Goal: Task Accomplishment & Management: Complete application form

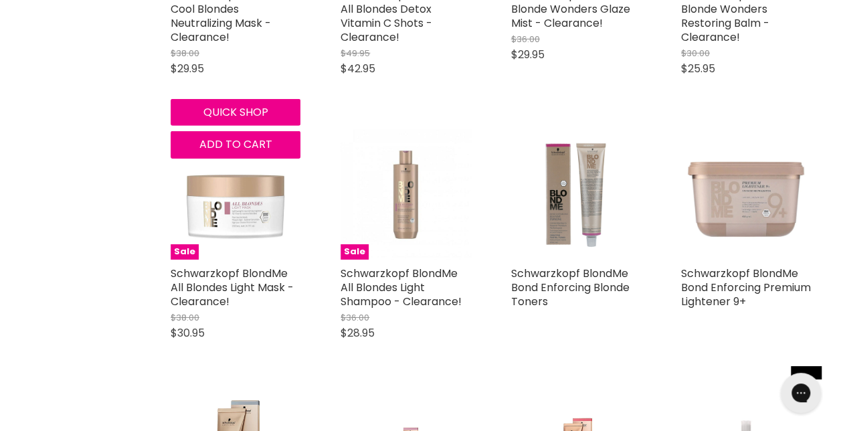
scroll to position [2074, 0]
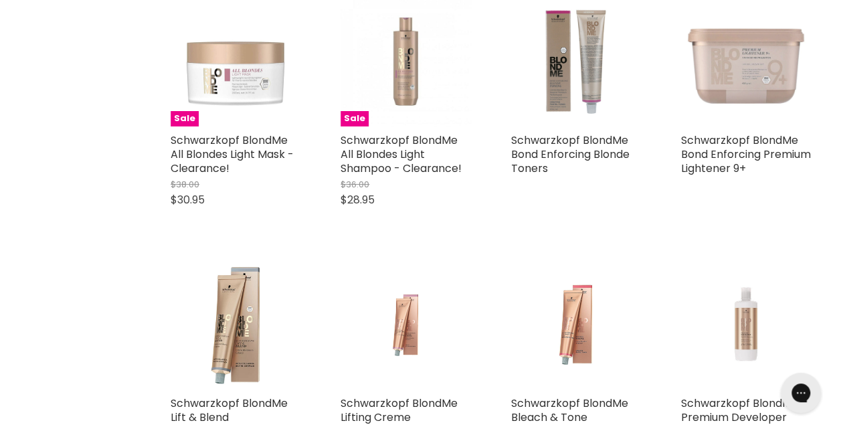
click at [740, 84] on img "Main content" at bounding box center [746, 62] width 130 height 130
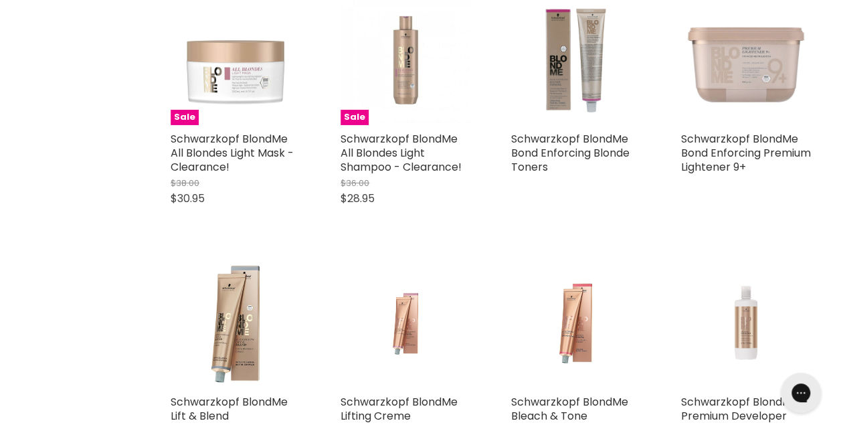
scroll to position [2208, 0]
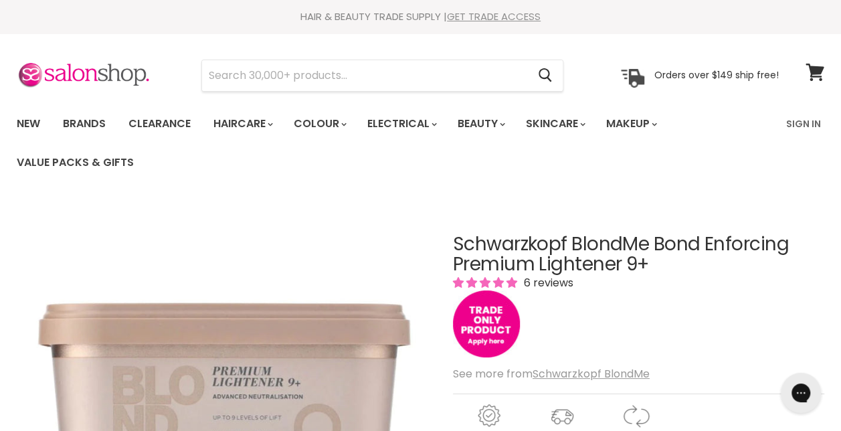
click at [490, 18] on link "GET TRADE ACCESS" at bounding box center [494, 16] width 94 height 14
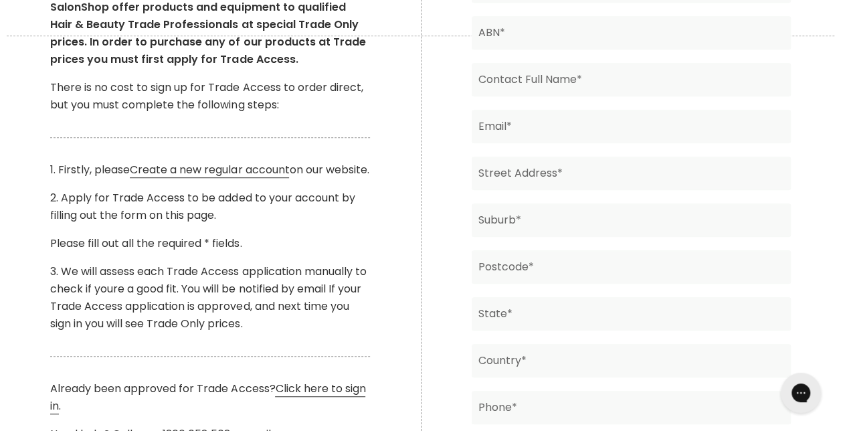
scroll to position [335, 0]
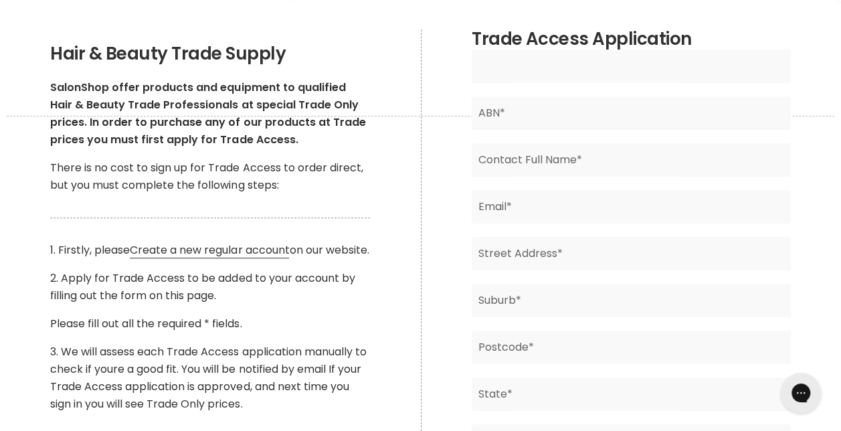
click at [589, 62] on input "Main content" at bounding box center [631, 66] width 319 height 33
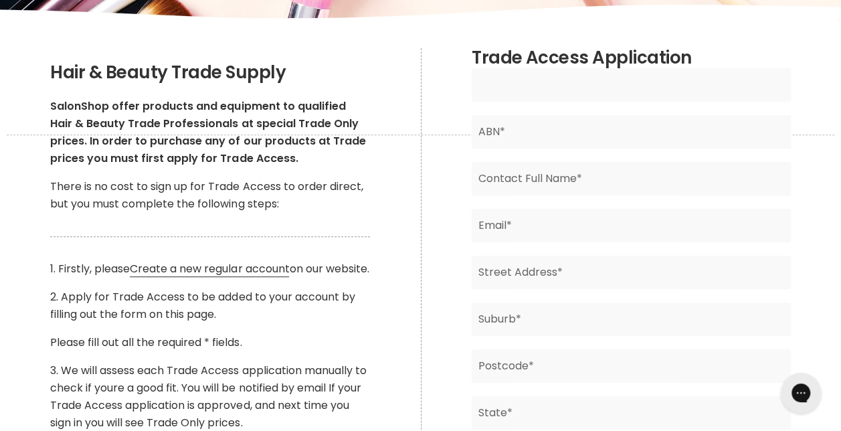
scroll to position [236, 0]
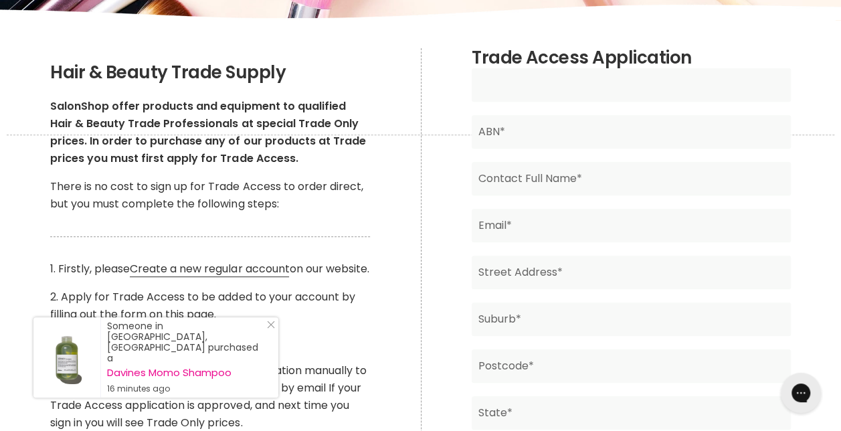
click at [527, 91] on input "Main content" at bounding box center [631, 84] width 319 height 33
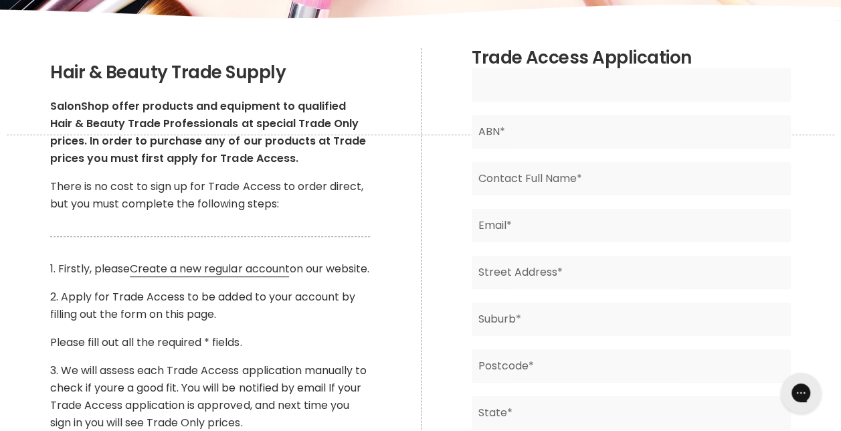
type input "No Point Hair In paradise"
type input "Sharon Moselen"
type input "ds.moselen@live.com.au"
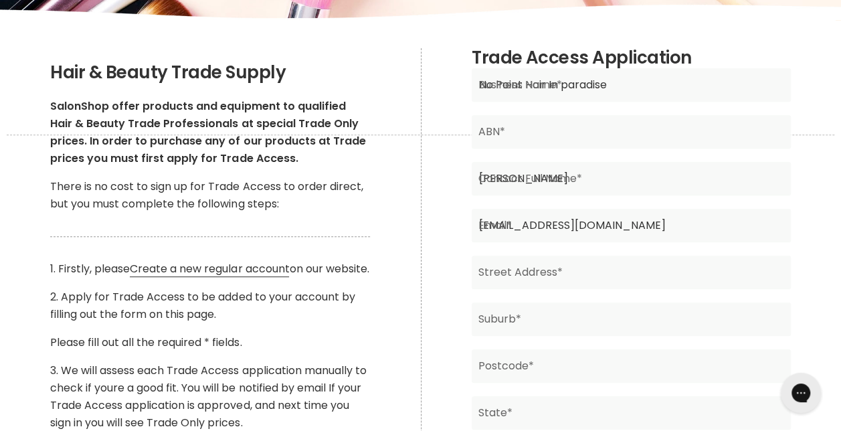
type input "18 Crescent Ave"
type input "Hope Island"
type input "4212"
type input "QLD"
type input "Australia"
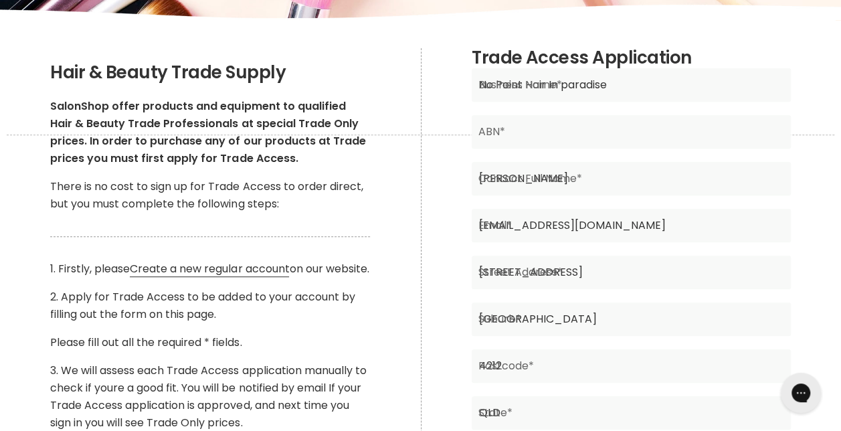
type input "0493334807"
click at [492, 85] on input "No Point Hair In paradise" at bounding box center [631, 84] width 319 height 33
type input "On Point Hair In paradise"
click at [567, 179] on input "Sharon Moselen" at bounding box center [631, 178] width 319 height 33
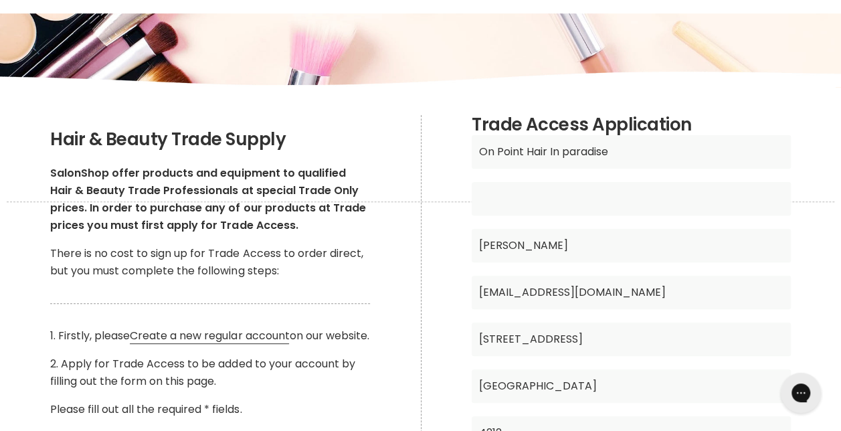
click at [538, 199] on input "Main content" at bounding box center [631, 198] width 319 height 33
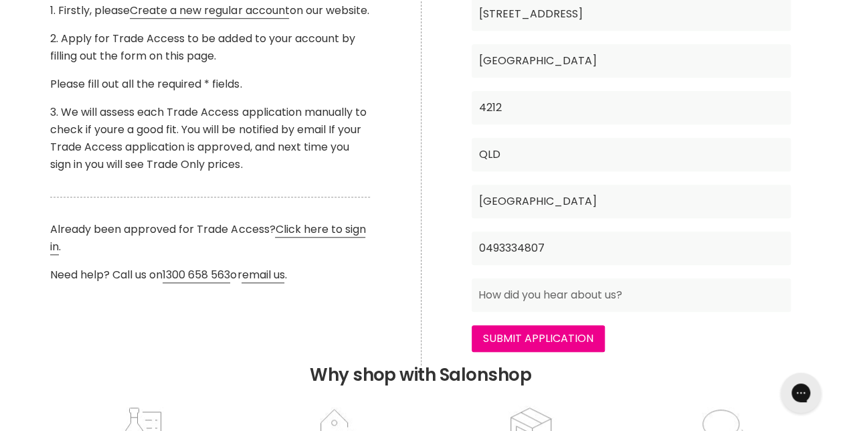
type input "77837813352"
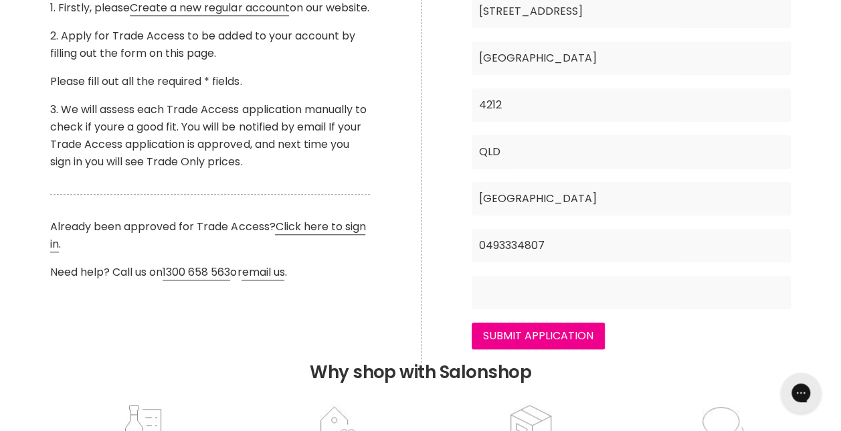
click at [656, 303] on input "Main content" at bounding box center [631, 292] width 319 height 33
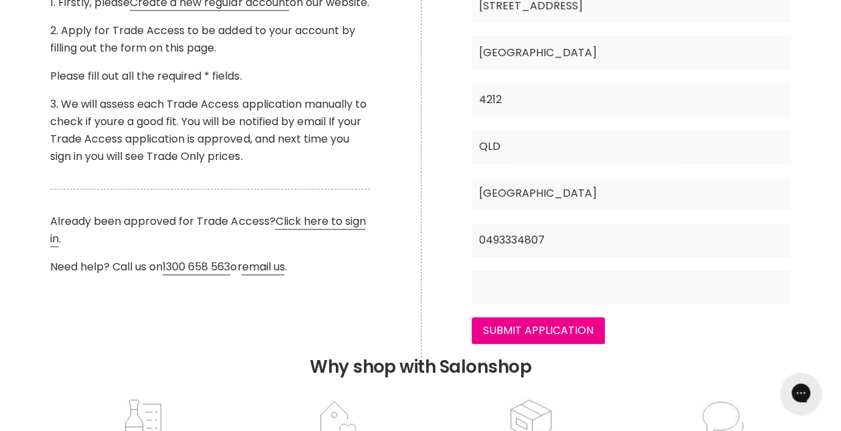
scroll to position [502, 0]
type input "online"
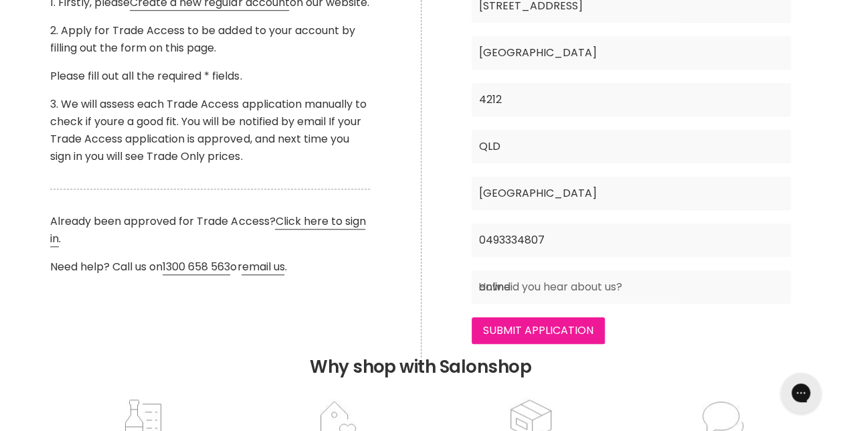
click at [570, 333] on input "Submit Application" at bounding box center [538, 330] width 133 height 27
